Goal: Information Seeking & Learning: Learn about a topic

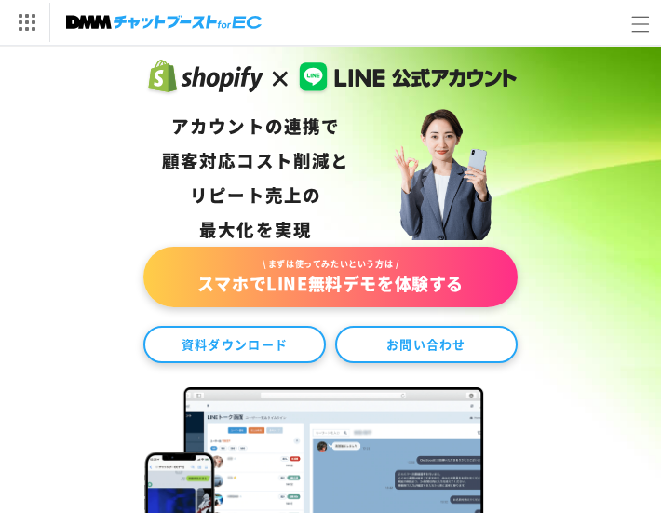
click at [284, 156] on div "アカウントの連携で 顧客対応コスト削減と リピート売上の 最大化を実現" at bounding box center [256, 178] width 188 height 138
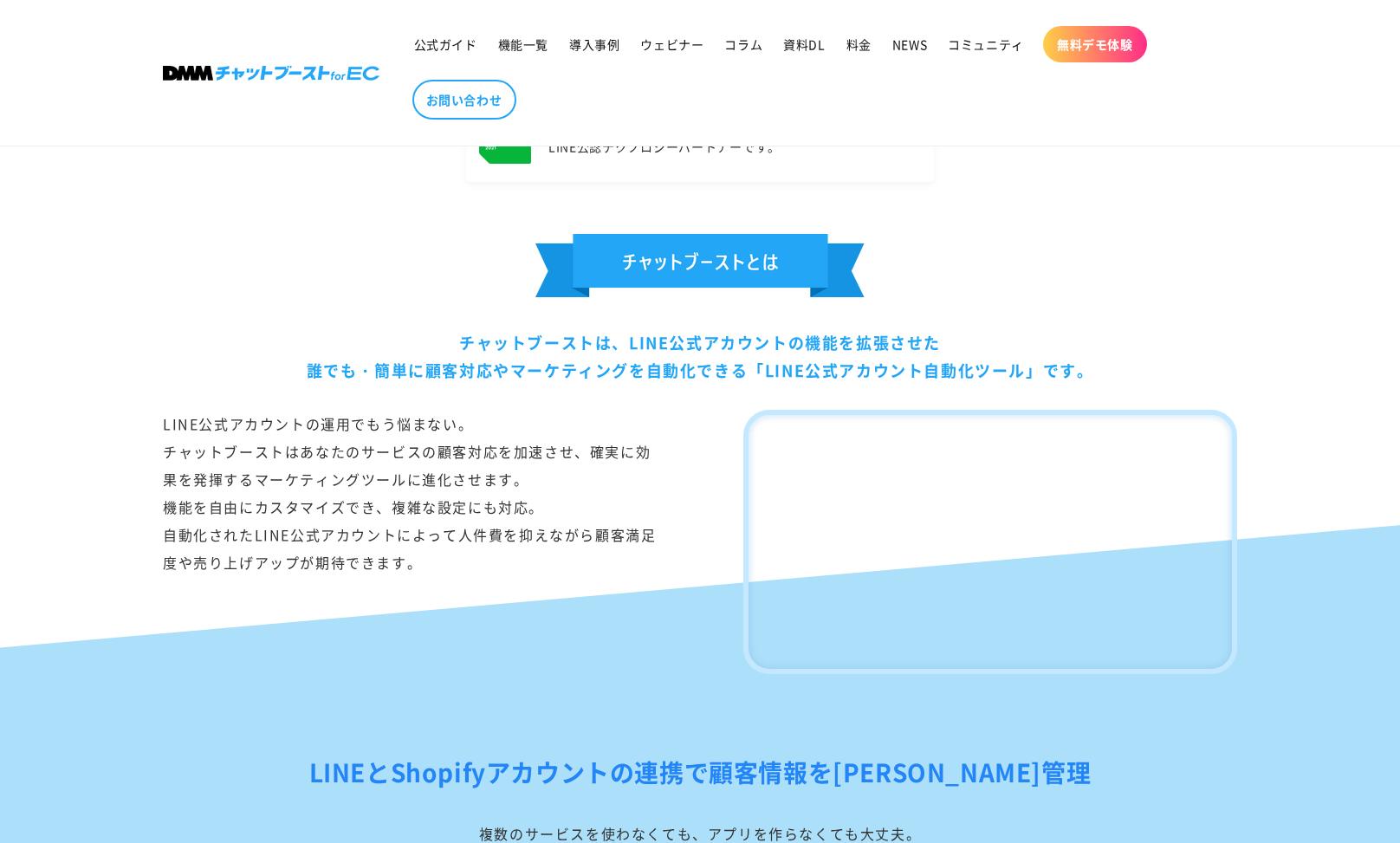
scroll to position [852, 0]
click at [737, 54] on link "コラム" at bounding box center [742, 44] width 59 height 36
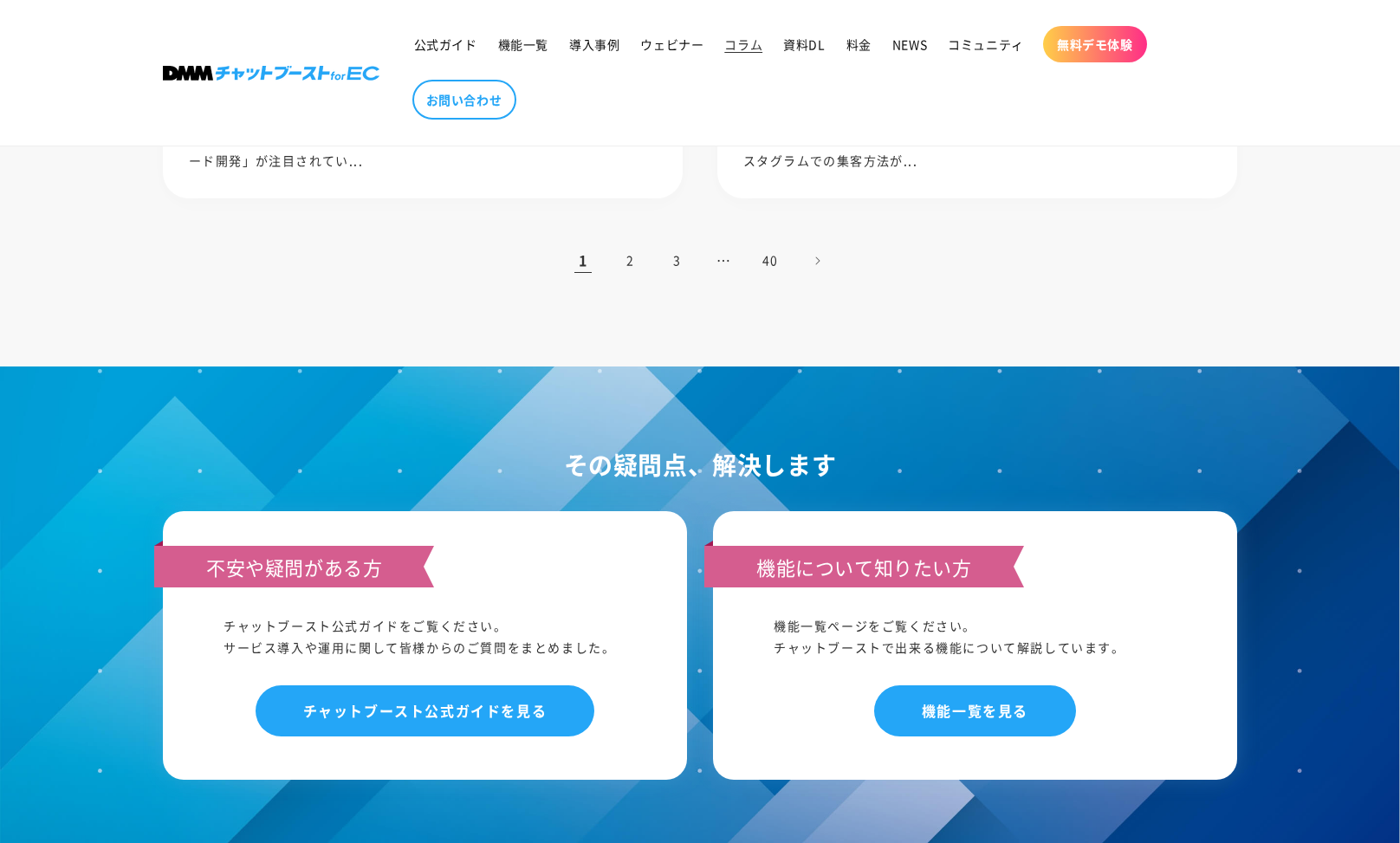
scroll to position [1916, 0]
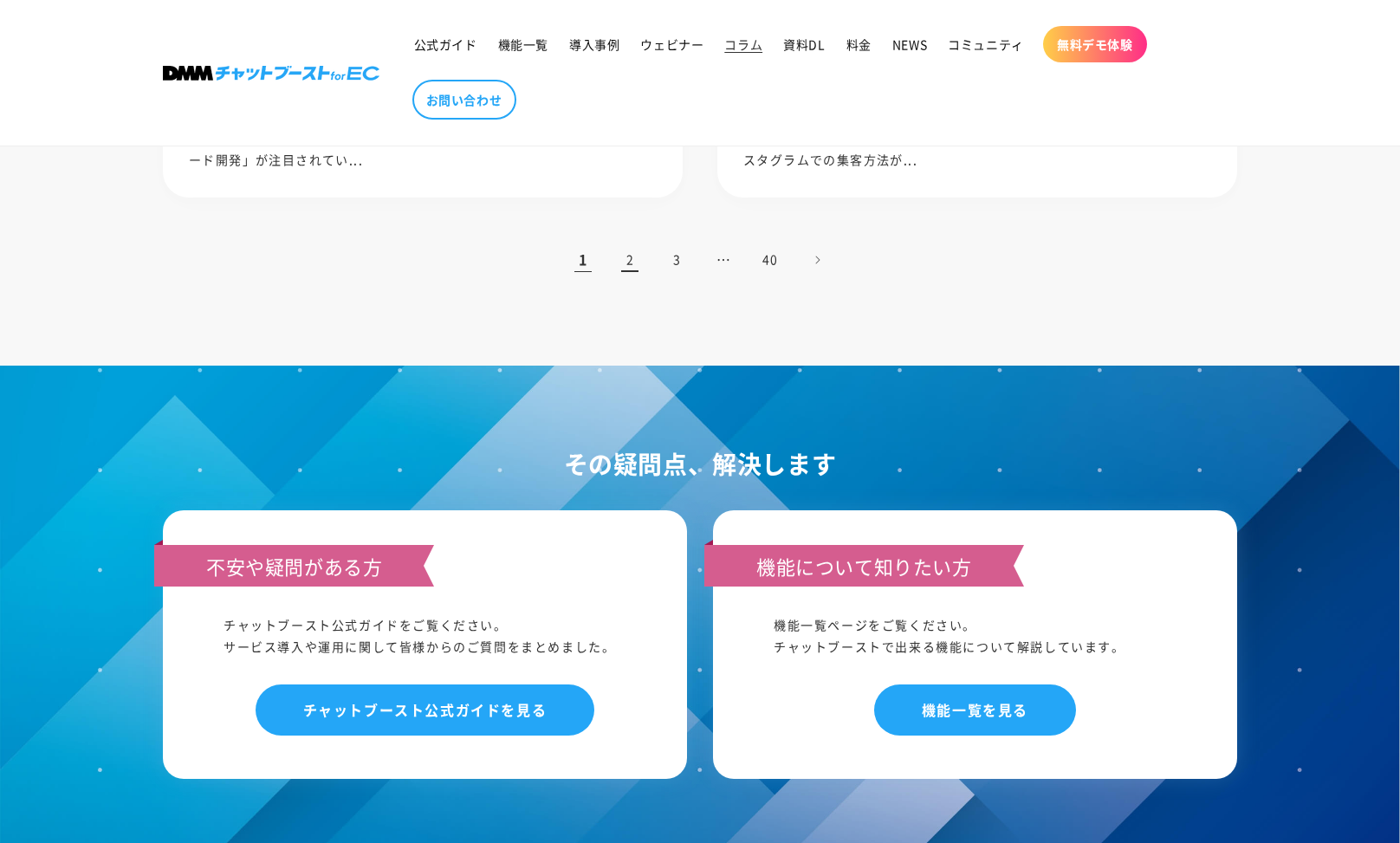
click at [634, 258] on link "2" at bounding box center [629, 260] width 38 height 38
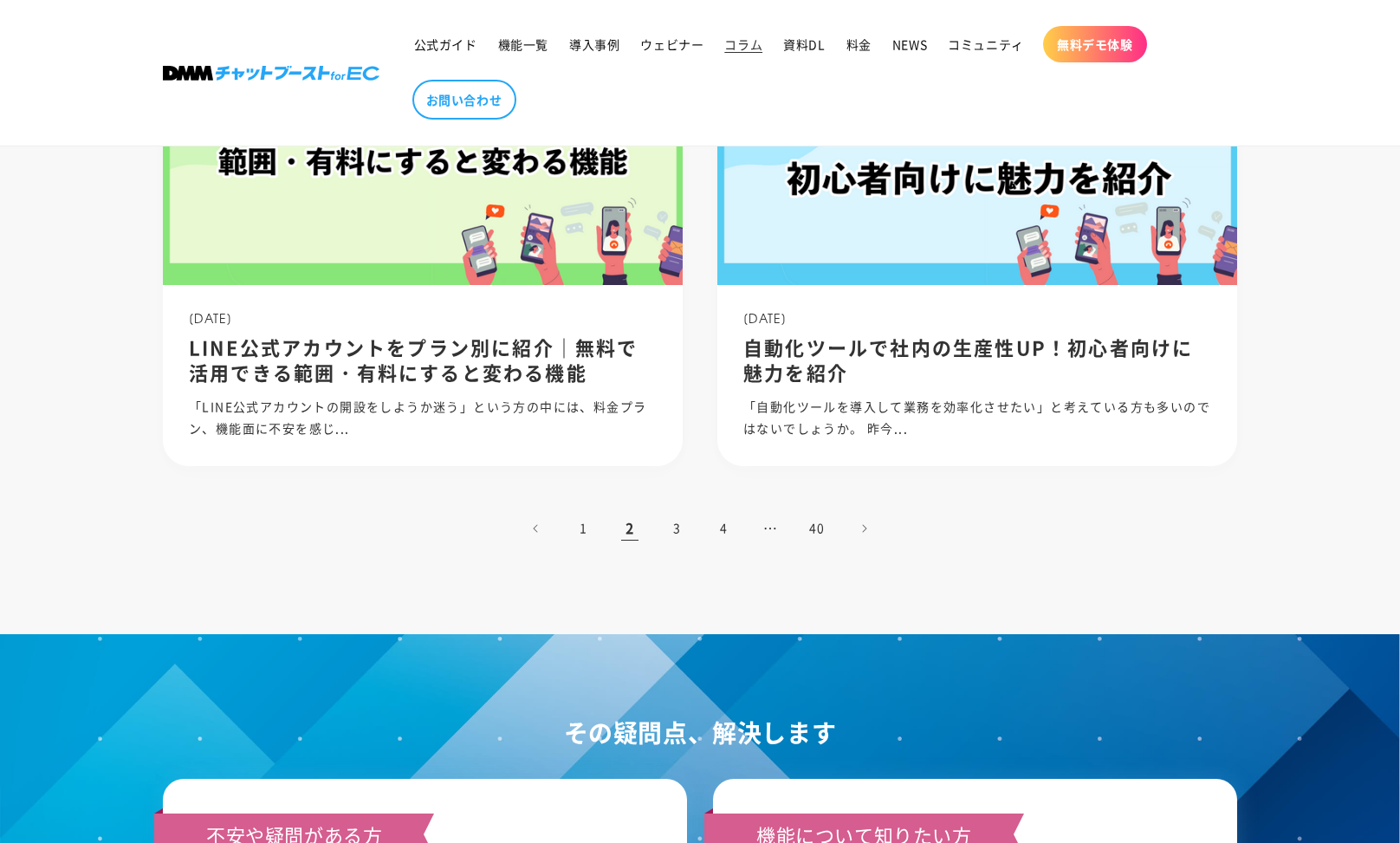
scroll to position [1648, 0]
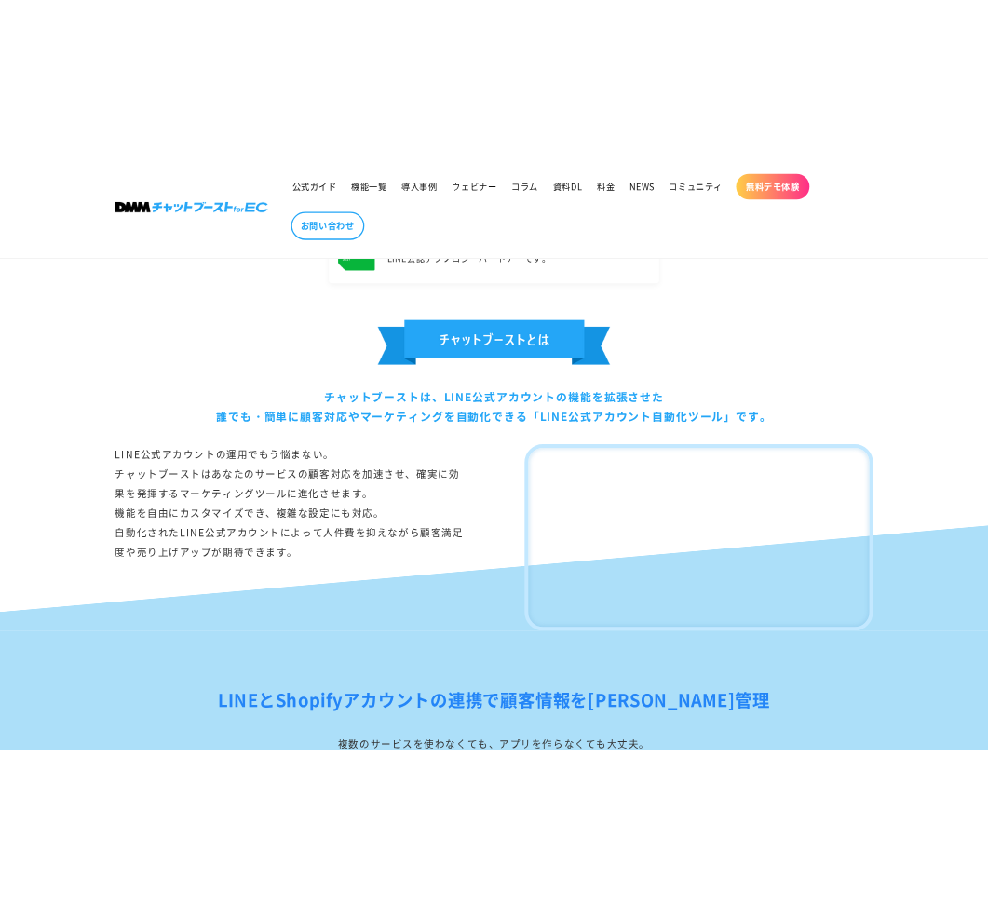
scroll to position [898, 0]
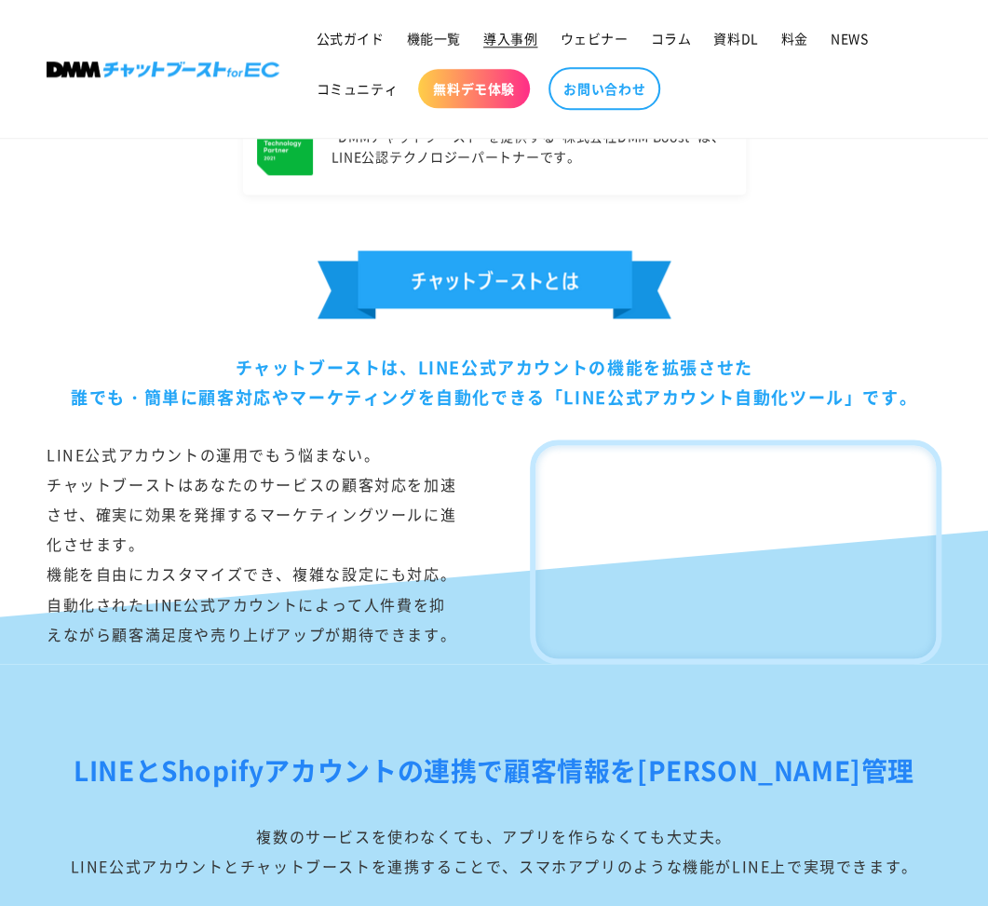
click at [521, 42] on span "導入事例" at bounding box center [510, 38] width 54 height 17
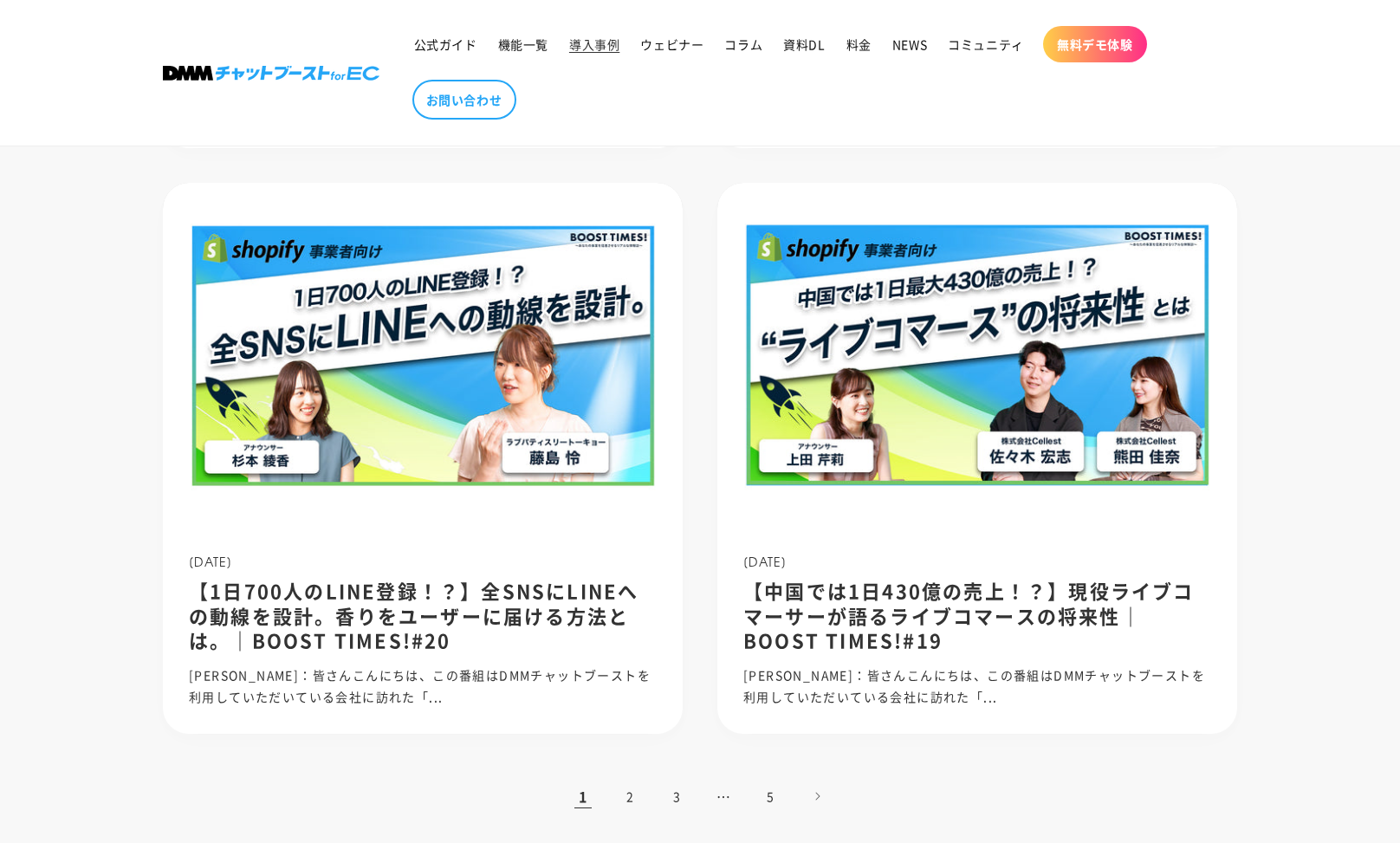
scroll to position [1597, 0]
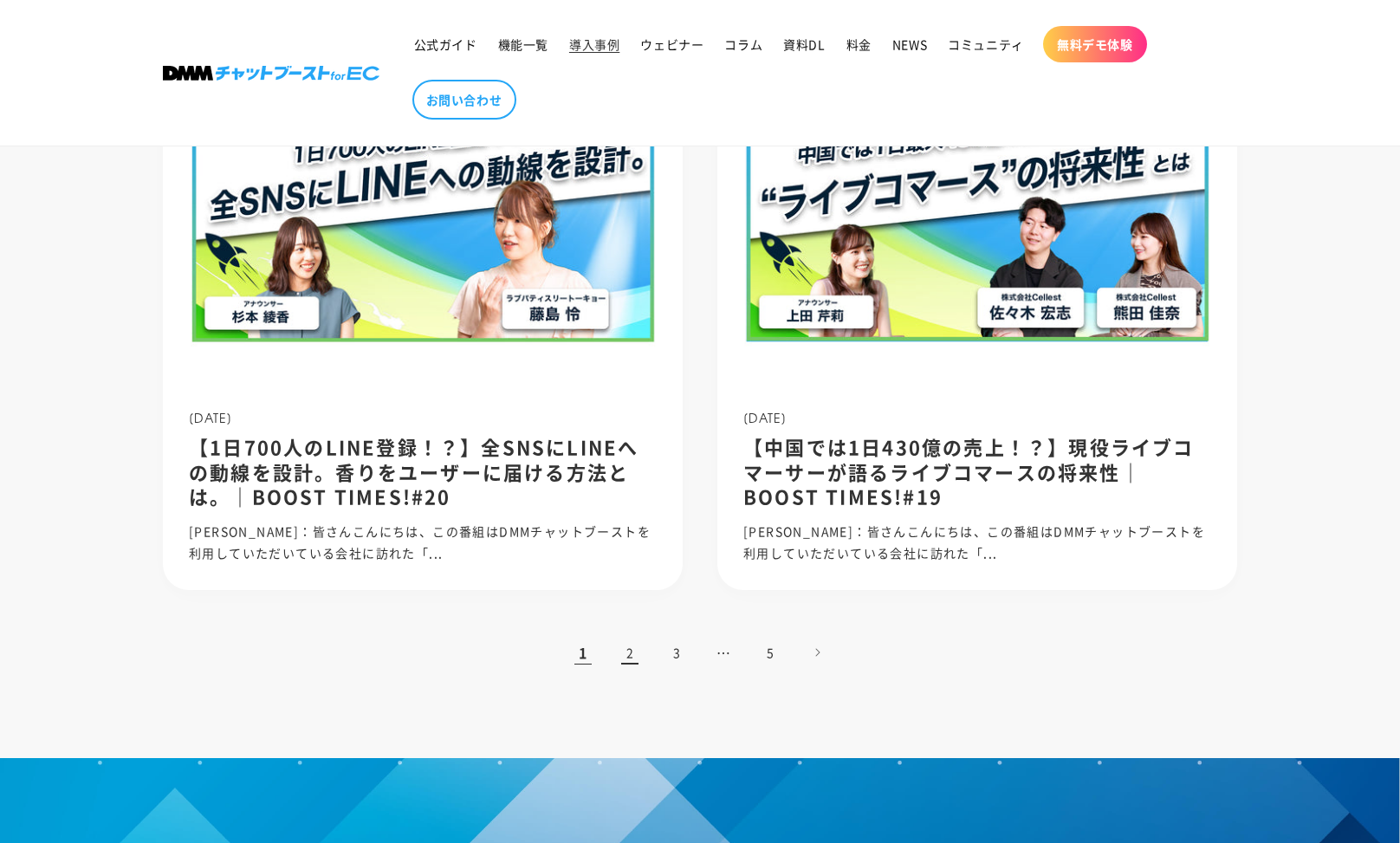
click at [637, 652] on link "2" at bounding box center [629, 652] width 38 height 38
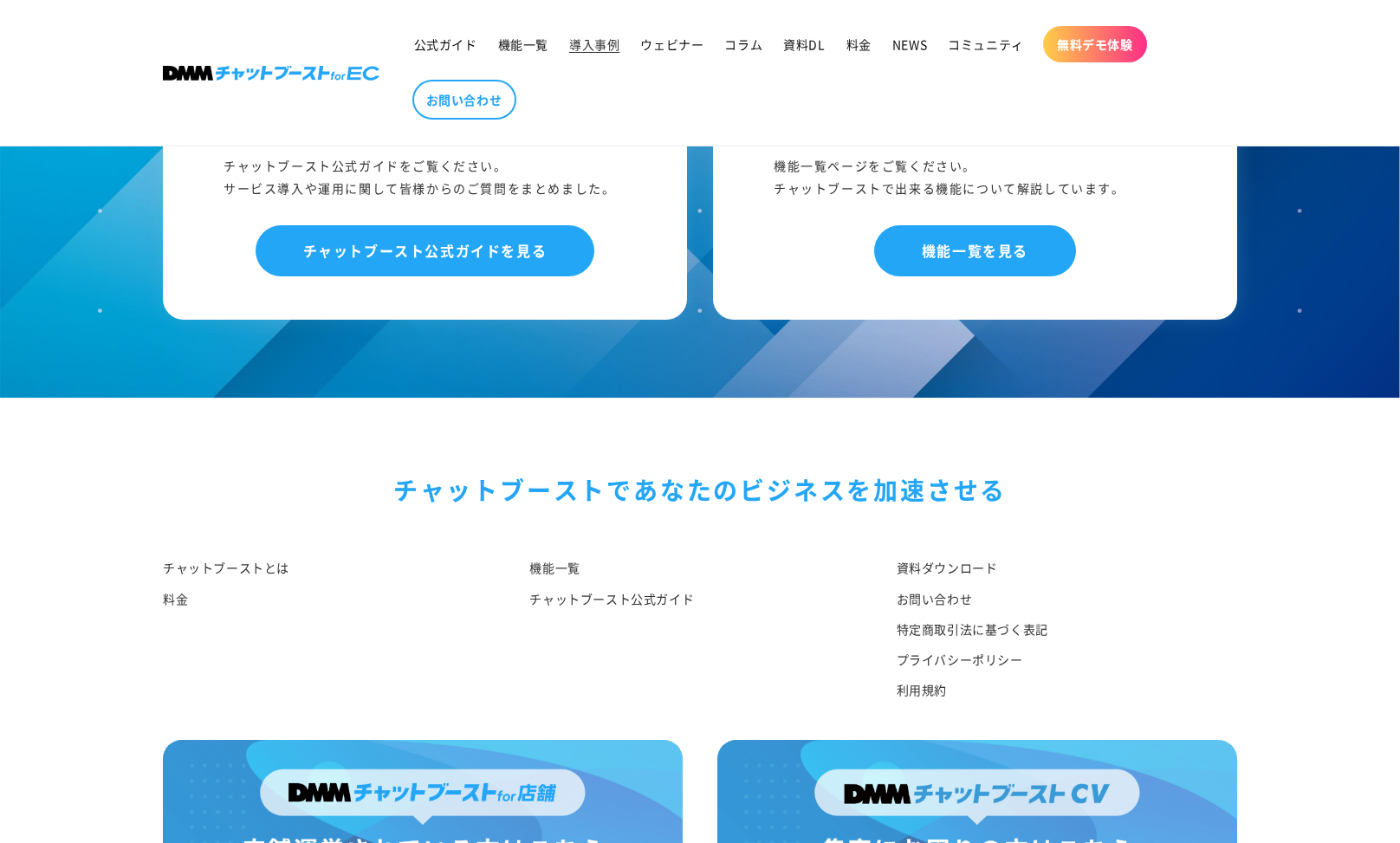
scroll to position [2554, 0]
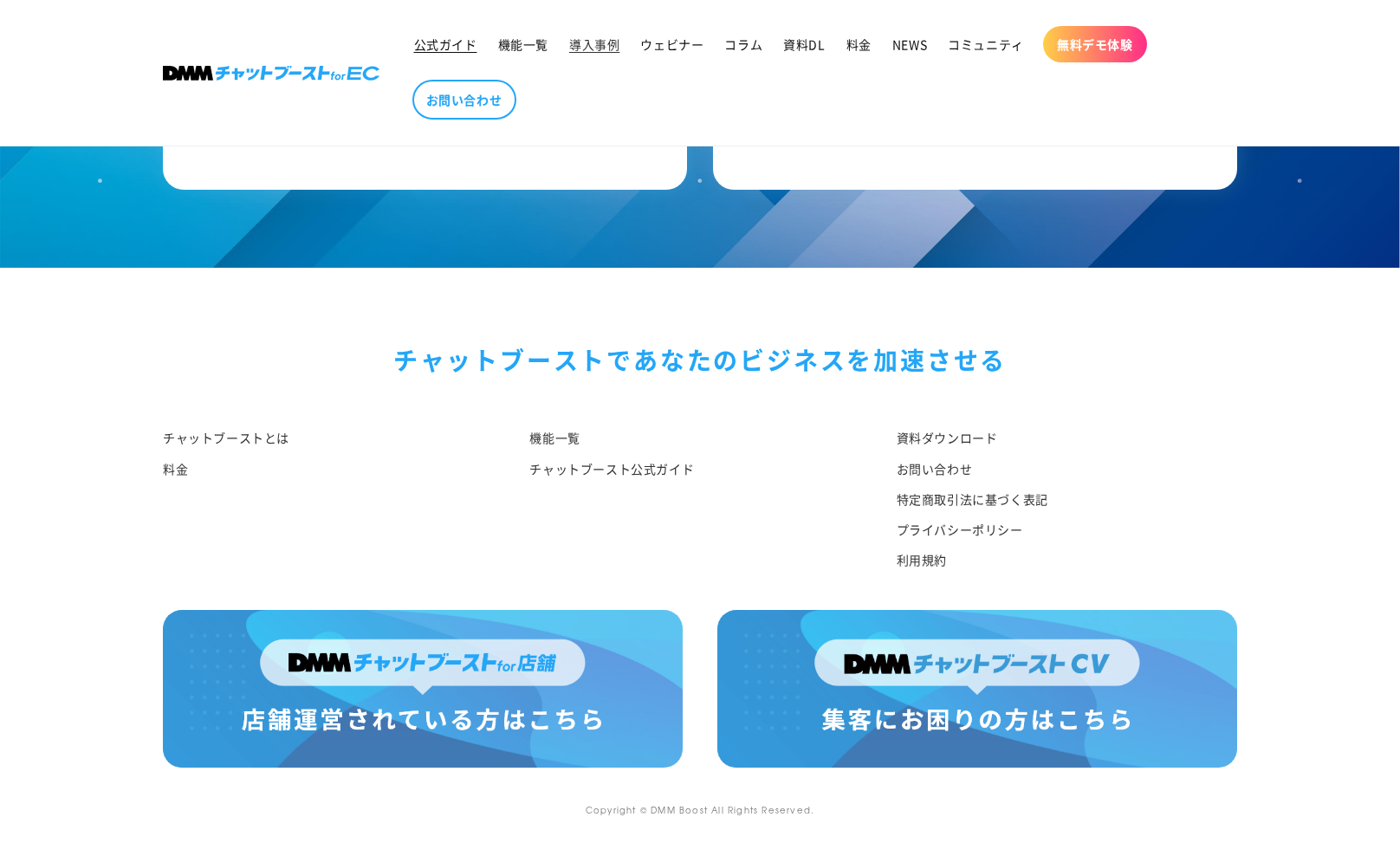
click at [447, 44] on span "公式ガイド" at bounding box center [446, 44] width 63 height 16
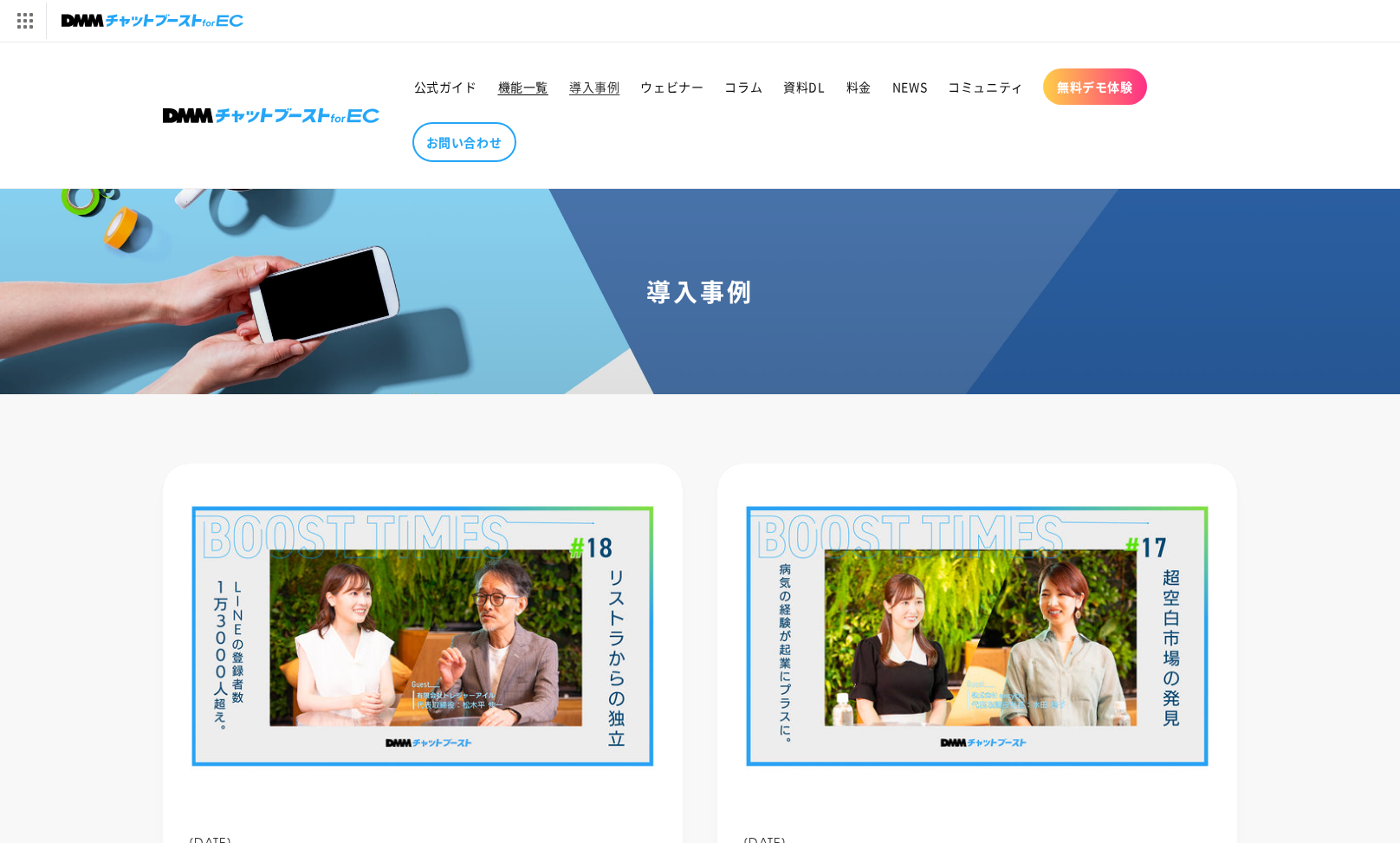
scroll to position [2415, 0]
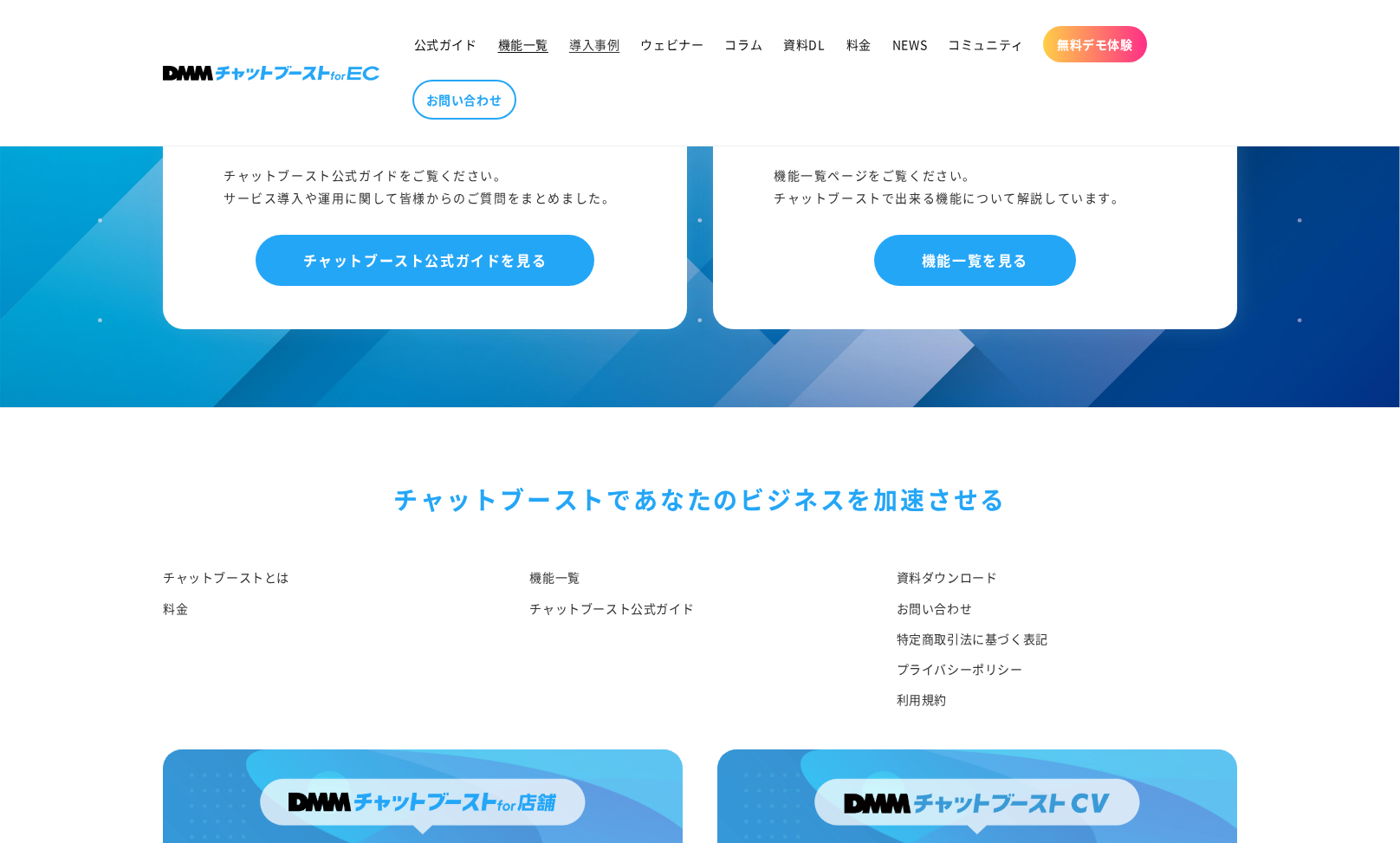
click at [309, 87] on link at bounding box center [272, 73] width 230 height 28
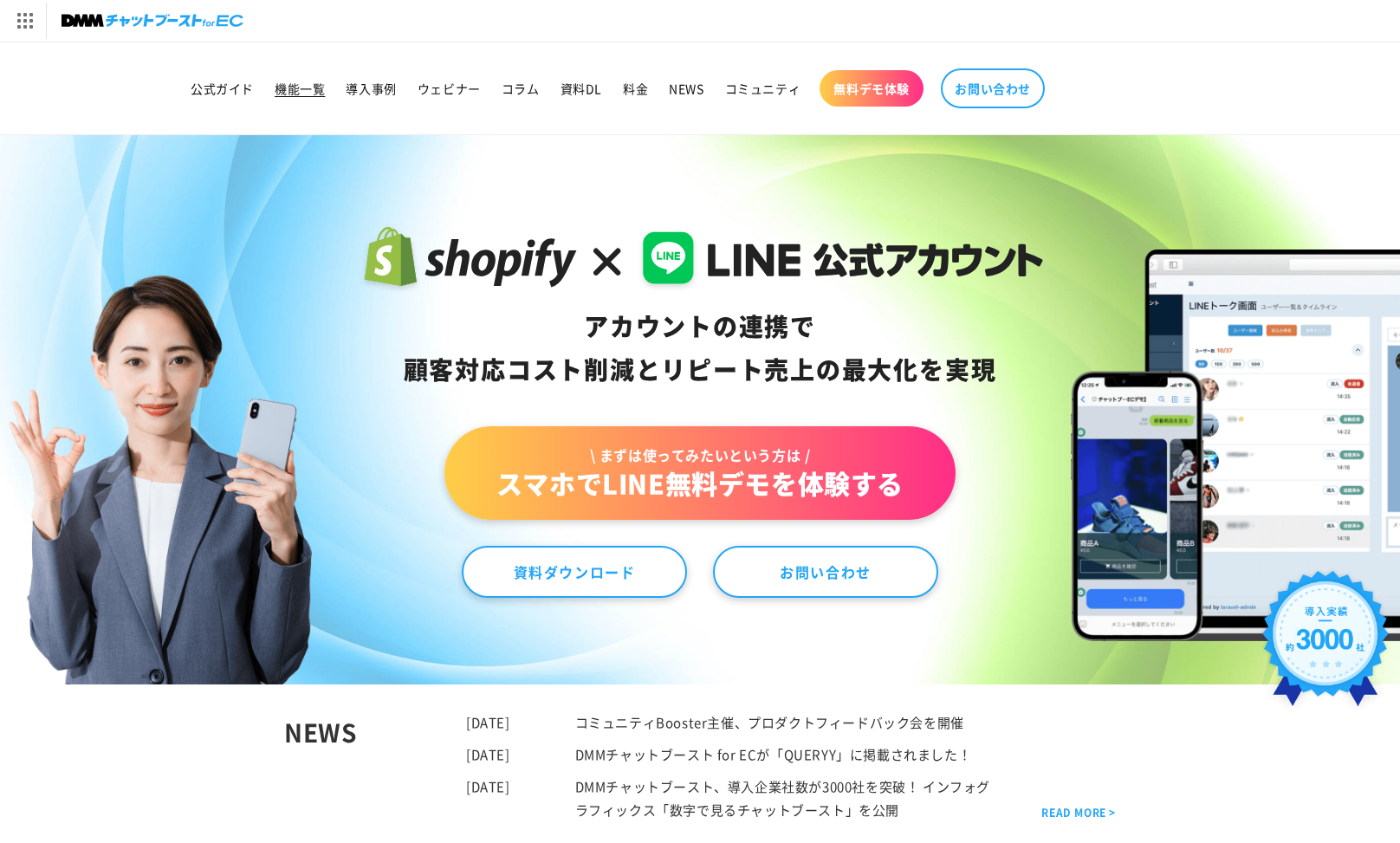
click at [314, 90] on span "機能一覧" at bounding box center [300, 88] width 50 height 16
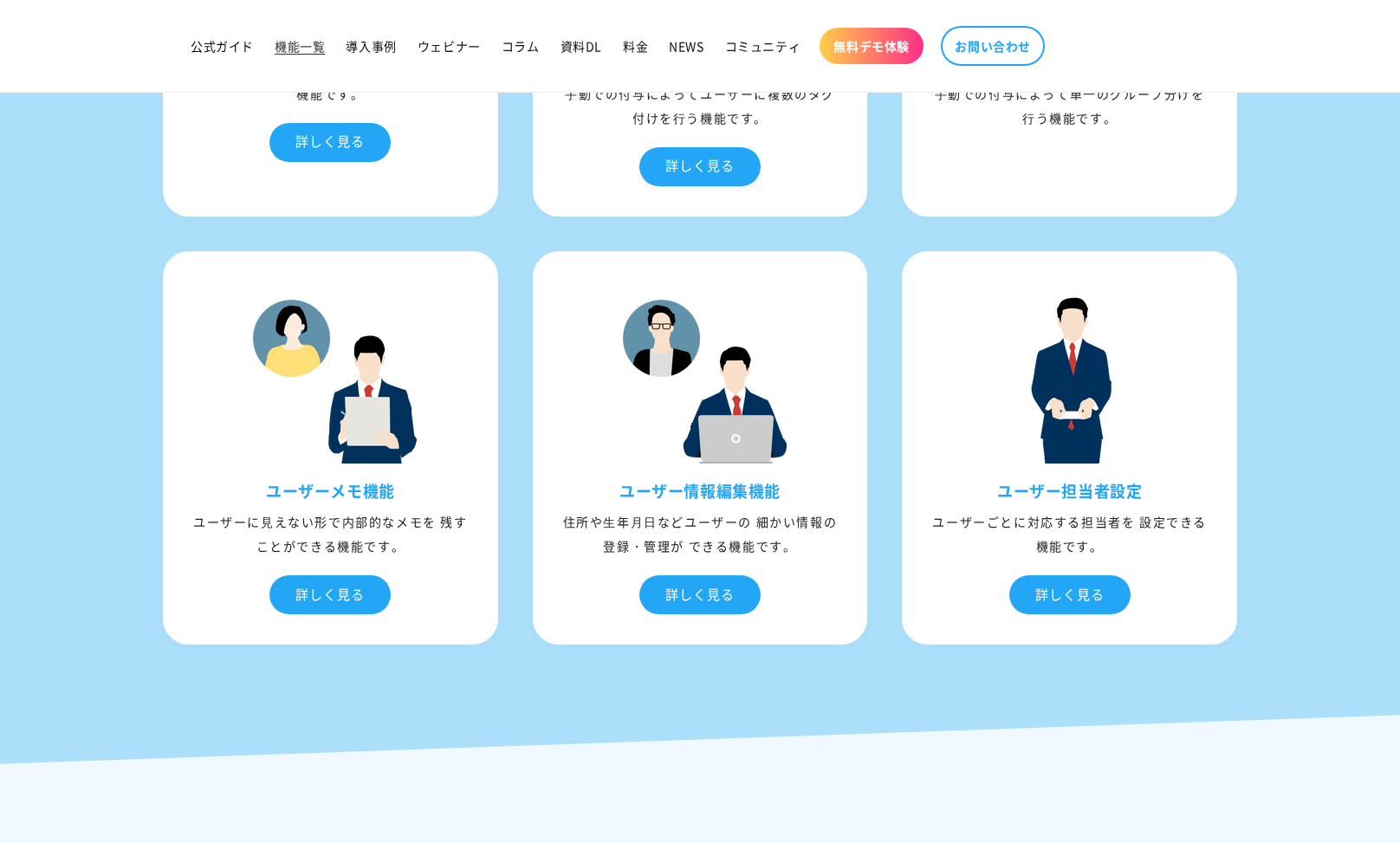
scroll to position [3548, 0]
